Goal: Obtain resource: Download file/media

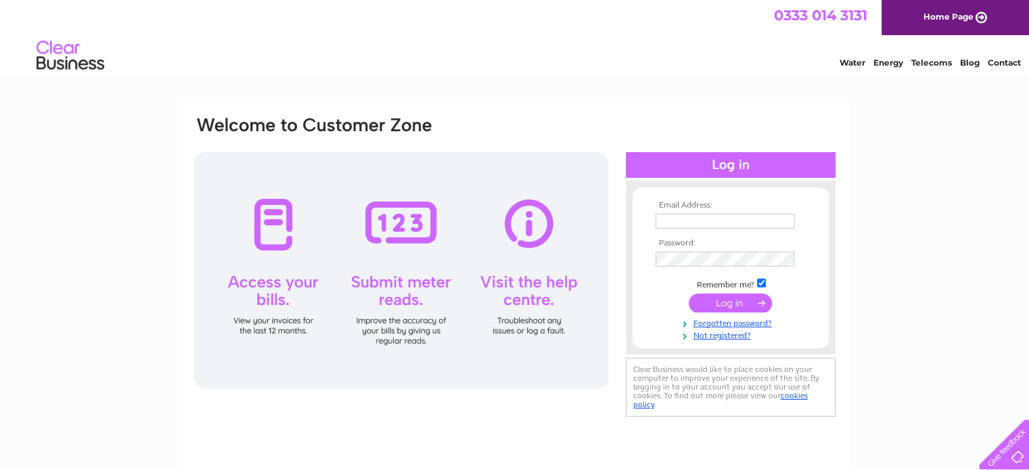
click at [669, 219] on input "text" at bounding box center [725, 221] width 139 height 15
type input "[EMAIL_ADDRESS][DOMAIN_NAME]"
click at [721, 302] on input "submit" at bounding box center [730, 303] width 83 height 19
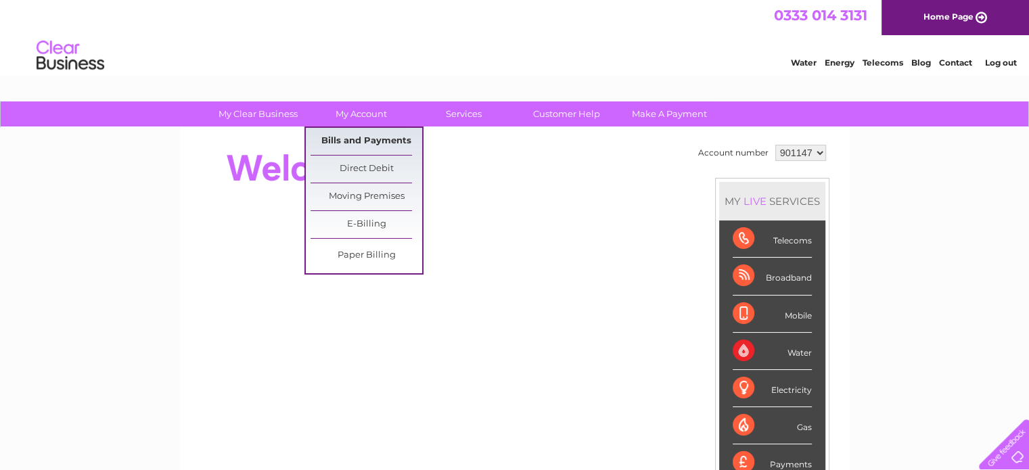
click at [360, 140] on link "Bills and Payments" at bounding box center [367, 141] width 112 height 27
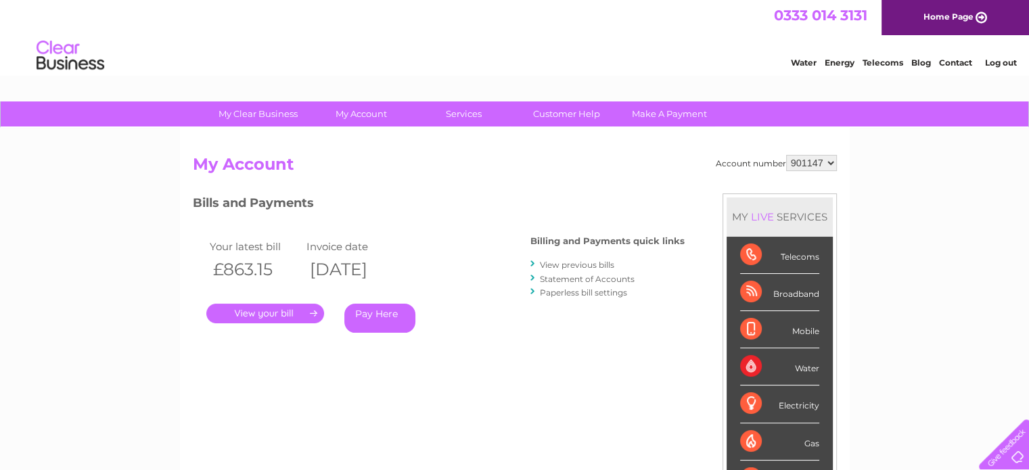
click at [261, 309] on link "." at bounding box center [265, 314] width 118 height 20
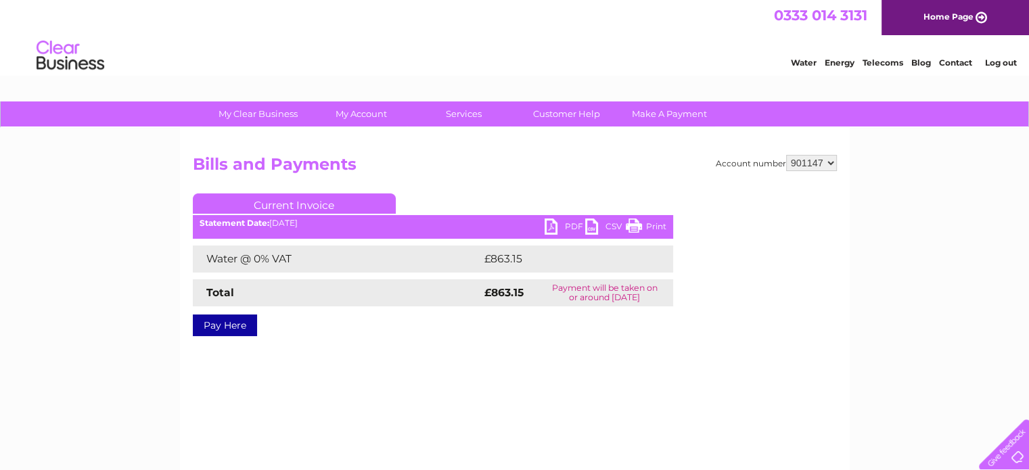
click at [555, 227] on link "PDF" at bounding box center [565, 229] width 41 height 20
click at [832, 158] on select "901147 901157 915086 946751 946755 946756" at bounding box center [811, 163] width 51 height 16
select select "901157"
click at [786, 155] on select "901147 901157 915086 946751 946755 946756" at bounding box center [811, 163] width 51 height 16
click at [546, 227] on link "PDF" at bounding box center [565, 229] width 41 height 20
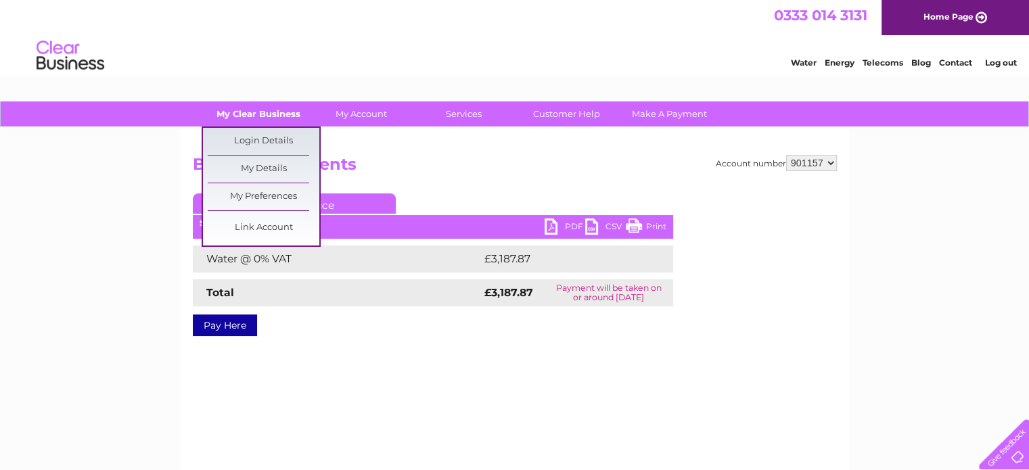
click at [245, 109] on link "My Clear Business" at bounding box center [258, 113] width 112 height 25
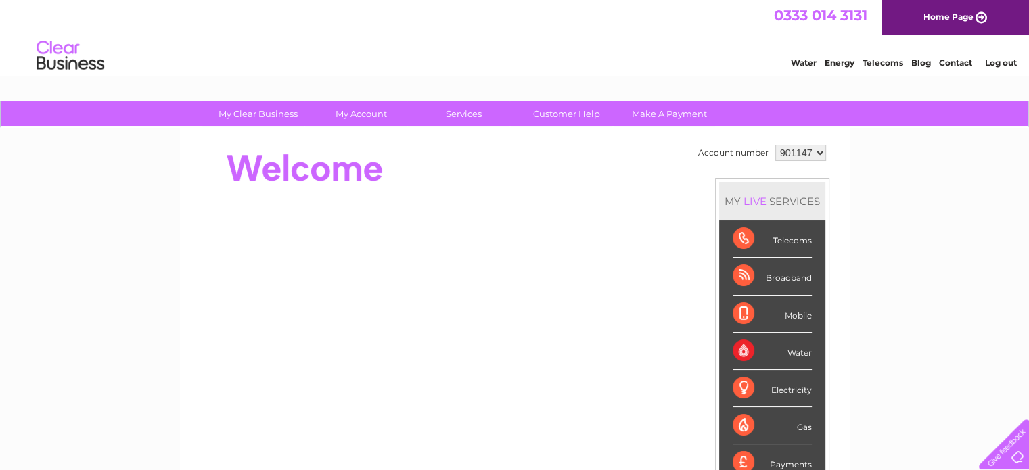
click at [999, 64] on link "Log out" at bounding box center [1001, 63] width 32 height 10
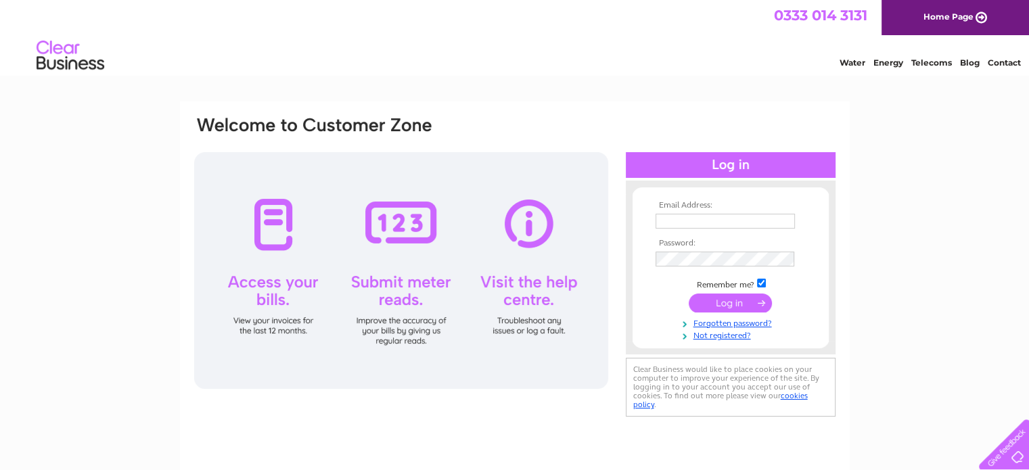
click at [931, 16] on link "Home Page" at bounding box center [956, 17] width 148 height 35
